Goal: Task Accomplishment & Management: Complete application form

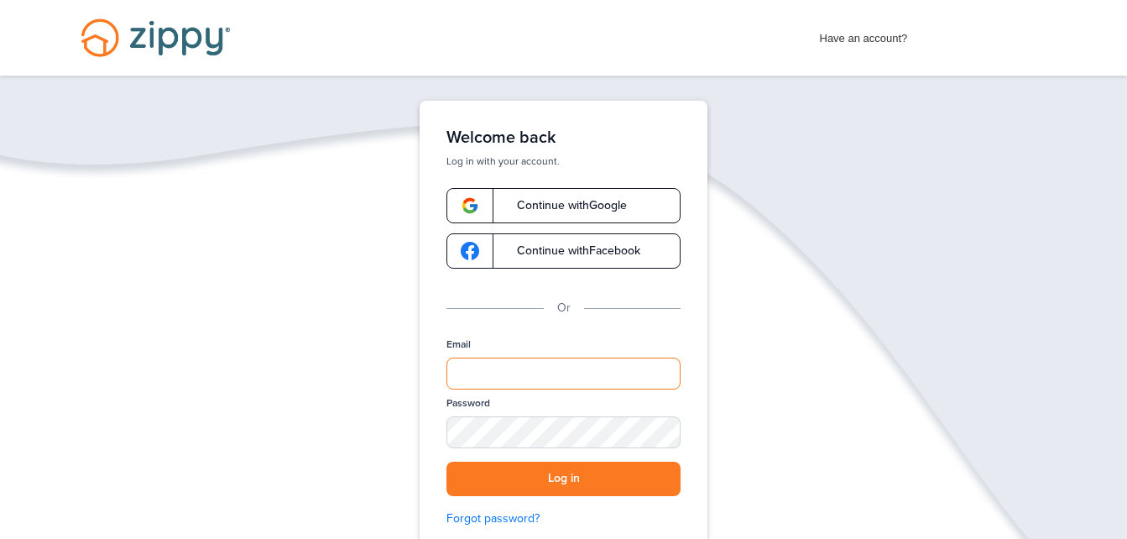
click at [504, 363] on input "Email" at bounding box center [563, 373] width 234 height 32
type input "**********"
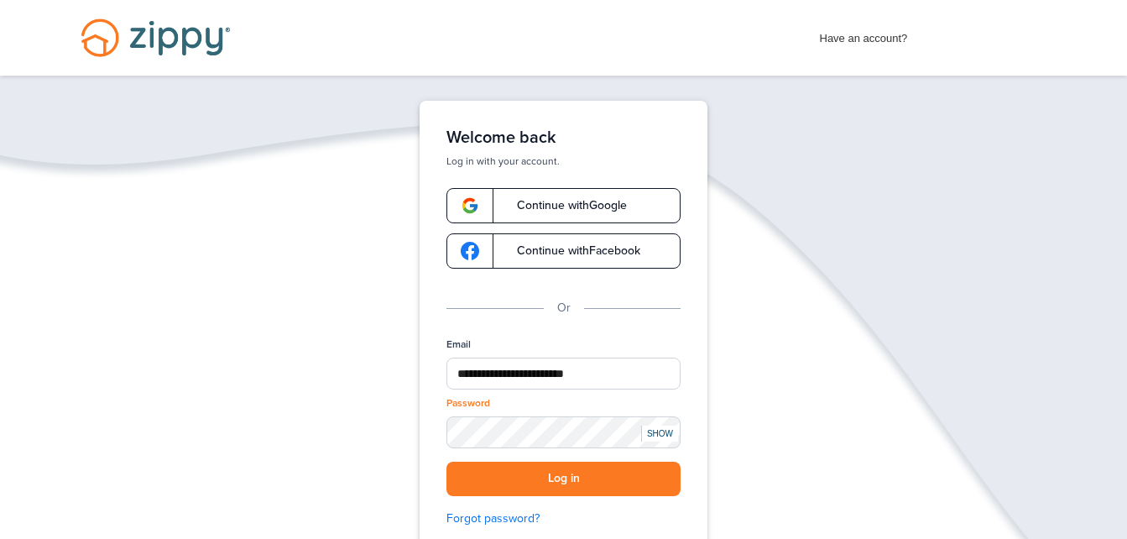
click at [661, 431] on div "SHOW" at bounding box center [659, 433] width 37 height 16
click at [498, 480] on button "Log in" at bounding box center [563, 478] width 234 height 34
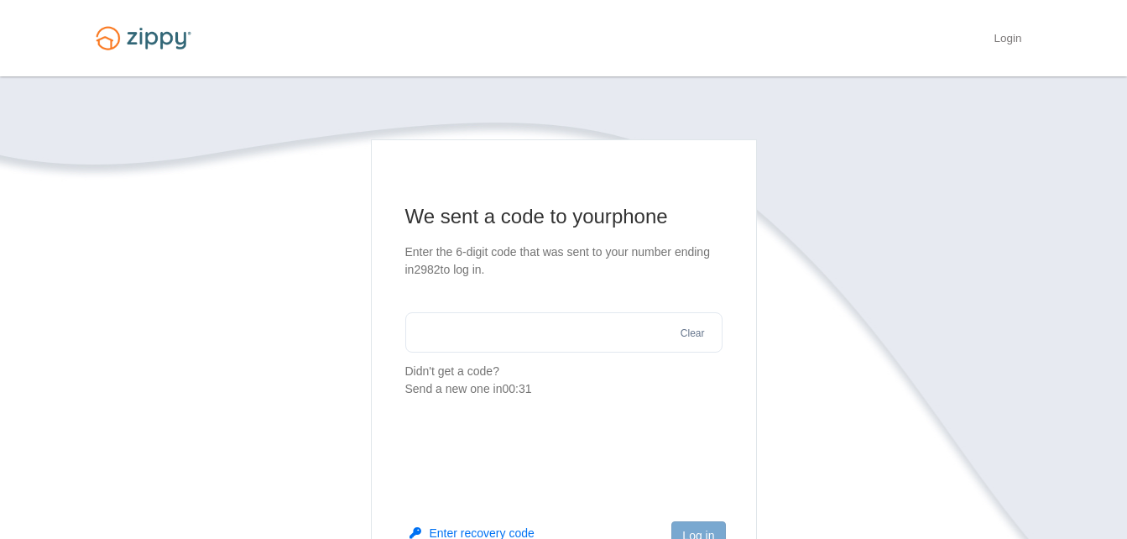
click at [453, 342] on input "text" at bounding box center [563, 332] width 317 height 40
type input "******"
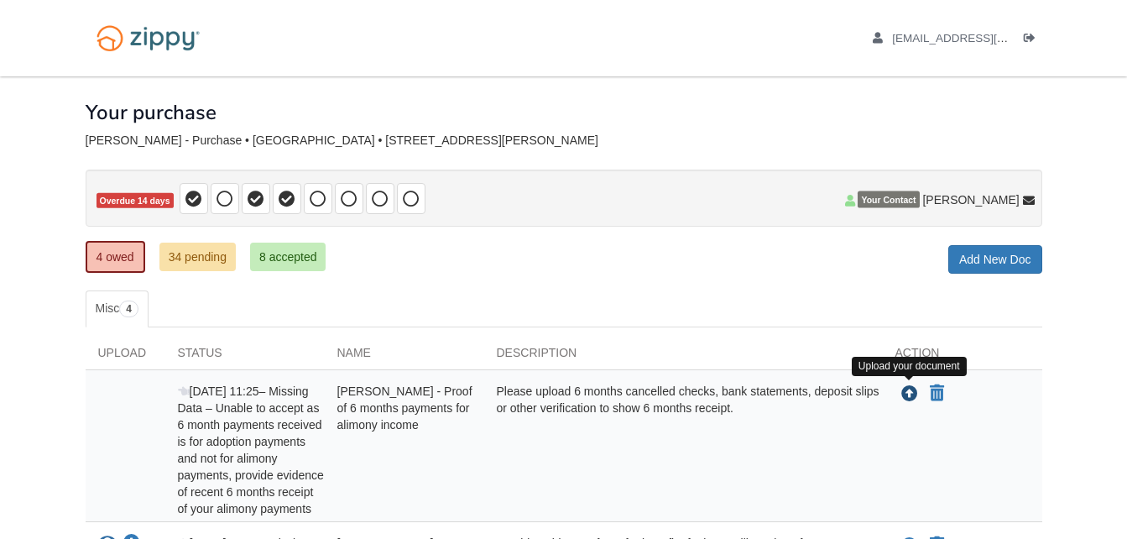
click at [907, 395] on icon "Upload Barbara Kemmerling - Proof of 6 months payments for alimony income" at bounding box center [909, 394] width 17 height 17
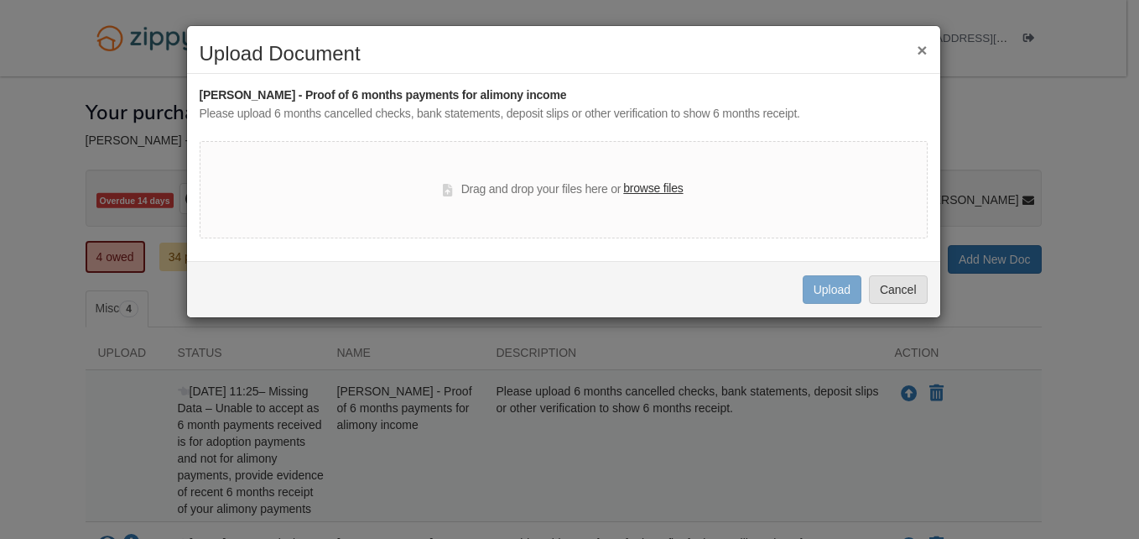
click at [648, 188] on label "browse files" at bounding box center [653, 189] width 60 height 18
click at [0, 0] on input "browse files" at bounding box center [0, 0] width 0 height 0
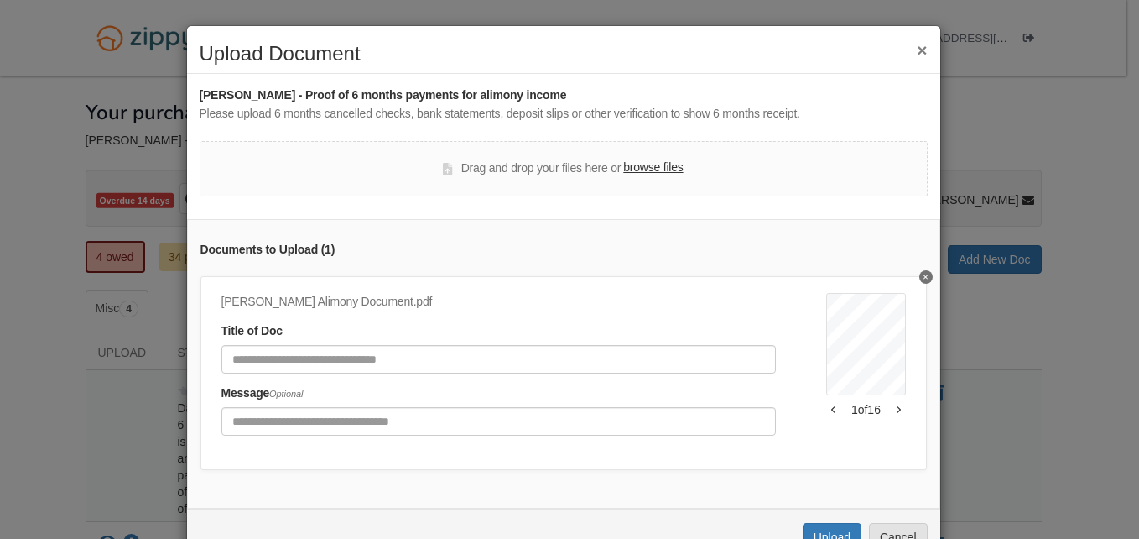
click at [920, 273] on button "Delete undefined" at bounding box center [926, 276] width 13 height 13
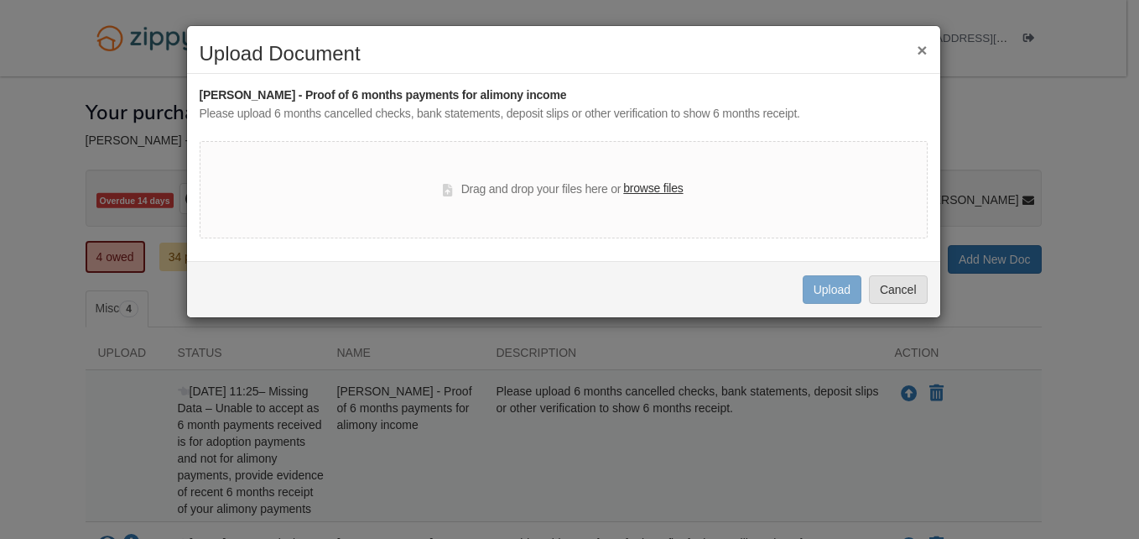
click at [639, 188] on label "browse files" at bounding box center [653, 189] width 60 height 18
click at [0, 0] on input "browse files" at bounding box center [0, 0] width 0 height 0
click at [901, 295] on button "Cancel" at bounding box center [898, 289] width 59 height 29
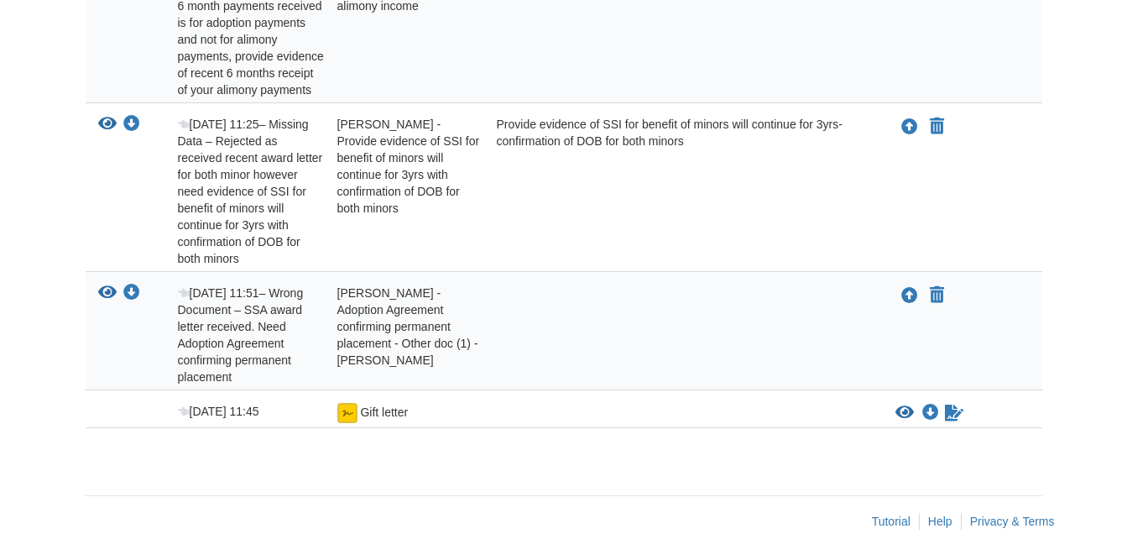
scroll to position [420, 0]
click at [352, 417] on img at bounding box center [347, 412] width 20 height 20
click at [349, 414] on img at bounding box center [347, 412] width 20 height 20
click at [928, 411] on icon "Download Gift letter" at bounding box center [930, 412] width 17 height 17
click at [346, 404] on img at bounding box center [347, 412] width 20 height 20
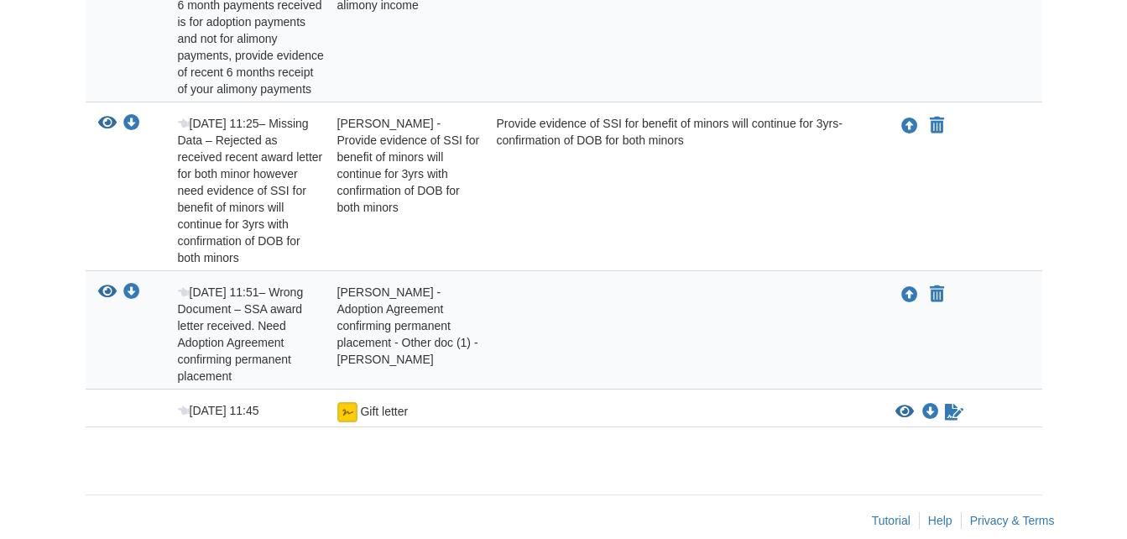
click at [351, 402] on img at bounding box center [347, 412] width 20 height 20
drag, startPoint x: 351, startPoint y: 402, endPoint x: 343, endPoint y: 417, distance: 16.9
click at [347, 410] on img at bounding box center [347, 412] width 20 height 20
click at [340, 421] on img at bounding box center [347, 412] width 20 height 20
click at [345, 417] on img at bounding box center [347, 412] width 20 height 20
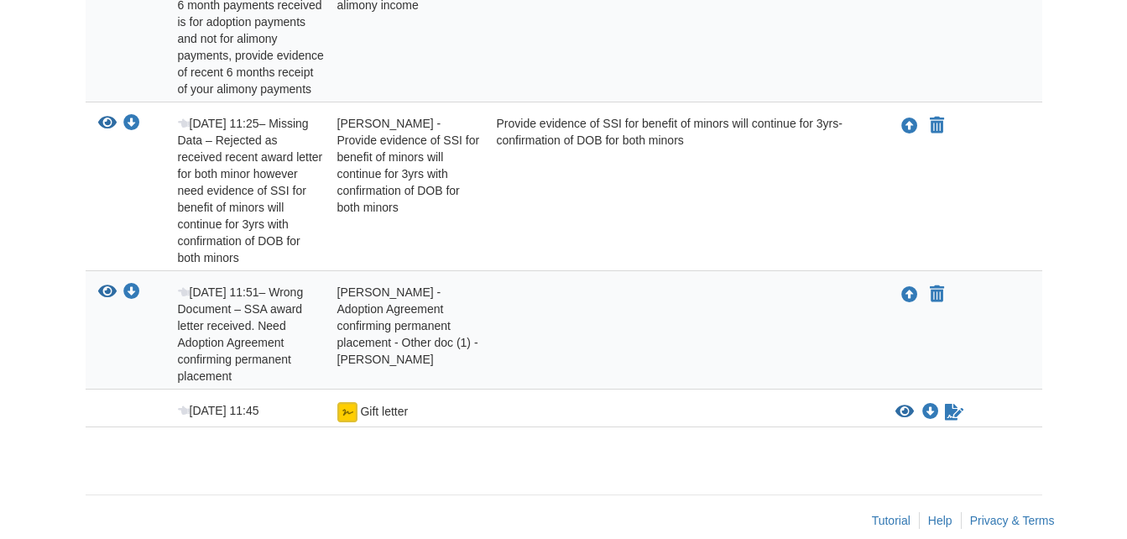
click at [345, 417] on img at bounding box center [347, 412] width 20 height 20
click at [954, 417] on icon "Sign Form" at bounding box center [954, 412] width 18 height 17
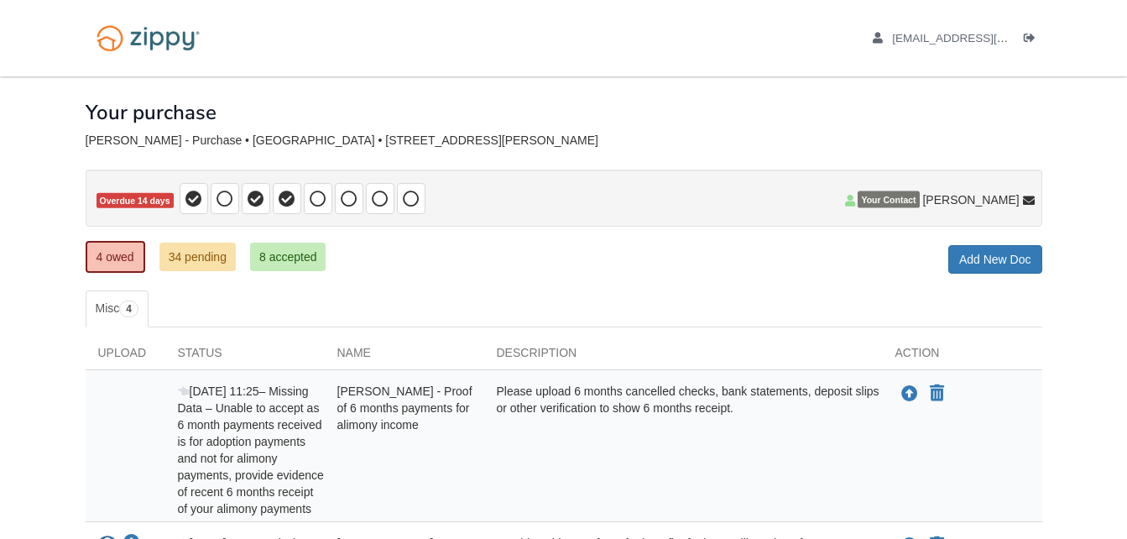
scroll to position [420, 0]
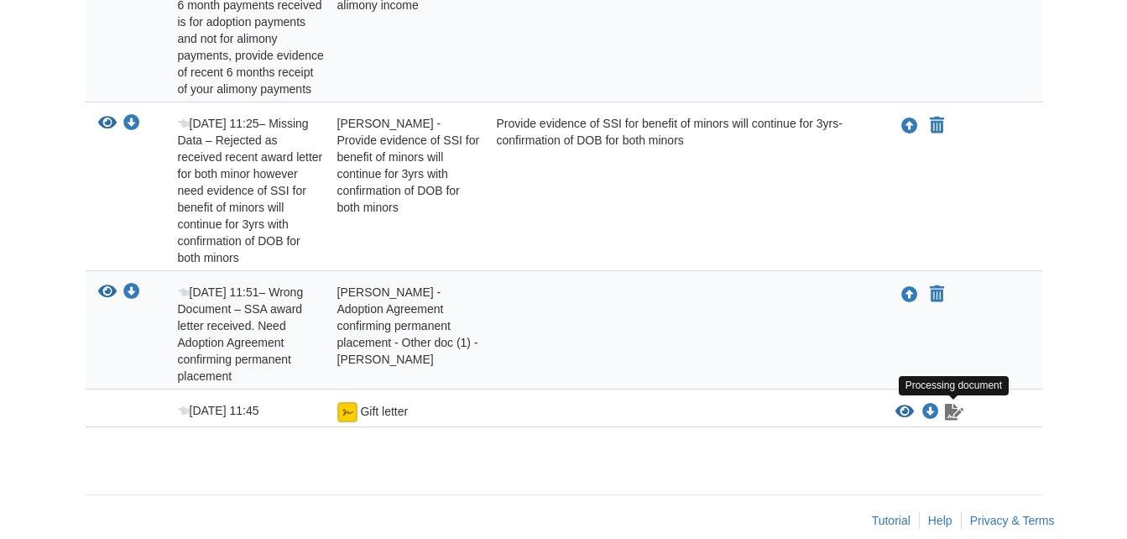
click at [955, 418] on icon "Waiting for your co-borrower to e-sign" at bounding box center [954, 412] width 18 height 17
click at [954, 413] on icon "Waiting for your co-borrower to e-sign" at bounding box center [954, 412] width 18 height 17
click at [899, 413] on icon "View Gift letter" at bounding box center [904, 412] width 18 height 17
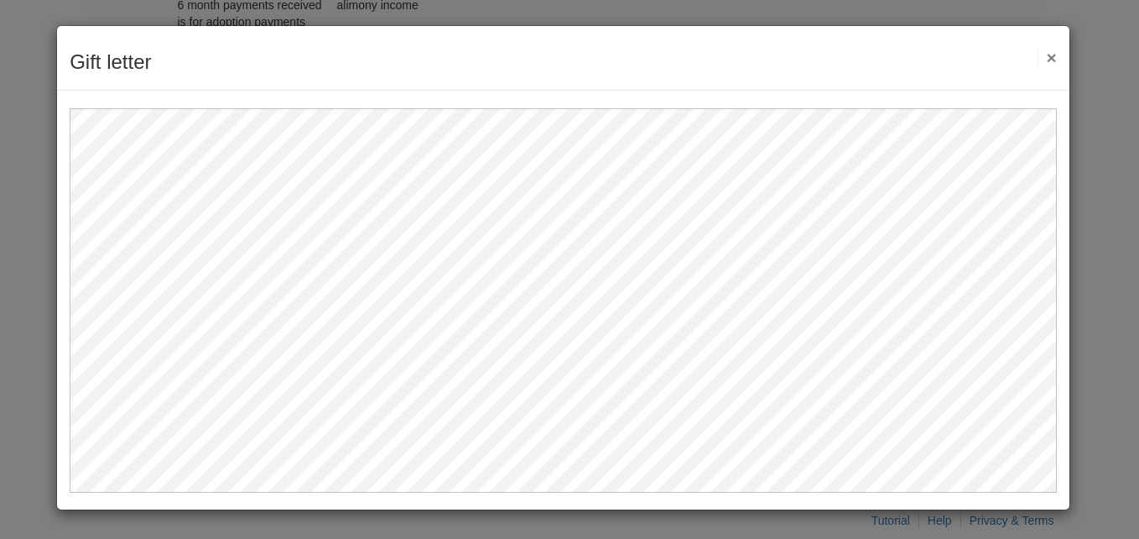
click at [1052, 54] on button "×" at bounding box center [1047, 58] width 19 height 18
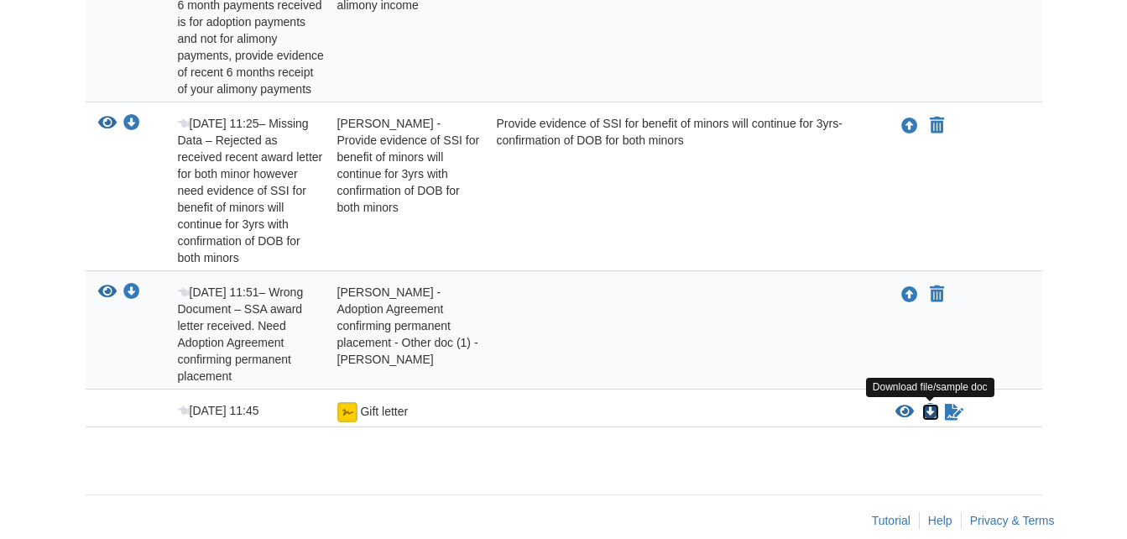
click at [931, 416] on icon "Download Gift letter" at bounding box center [930, 412] width 17 height 17
click at [932, 412] on icon "Download Gift letter" at bounding box center [930, 412] width 17 height 17
click at [954, 418] on icon "Waiting for your co-borrower to e-sign" at bounding box center [954, 412] width 18 height 17
